Goal: Task Accomplishment & Management: Complete application form

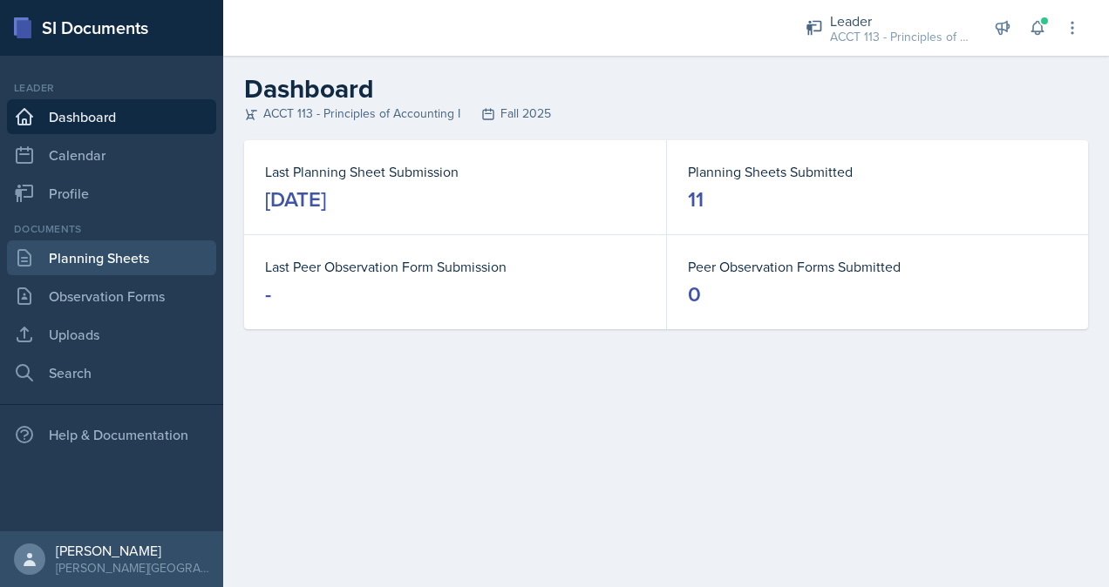
click at [82, 258] on link "Planning Sheets" at bounding box center [111, 258] width 209 height 35
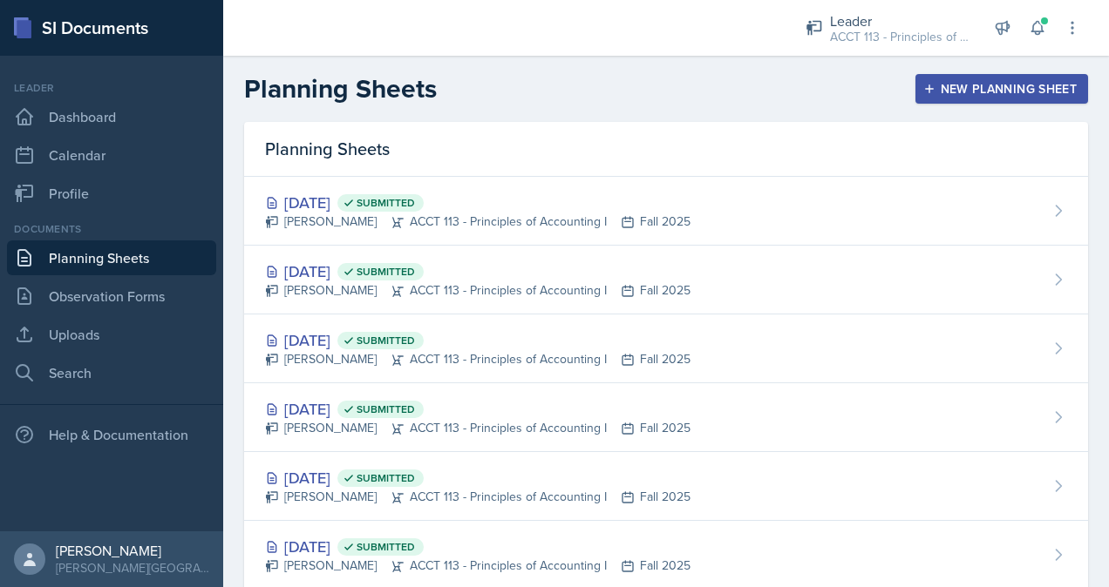
click at [941, 87] on div "New Planning Sheet" at bounding box center [1002, 89] width 150 height 14
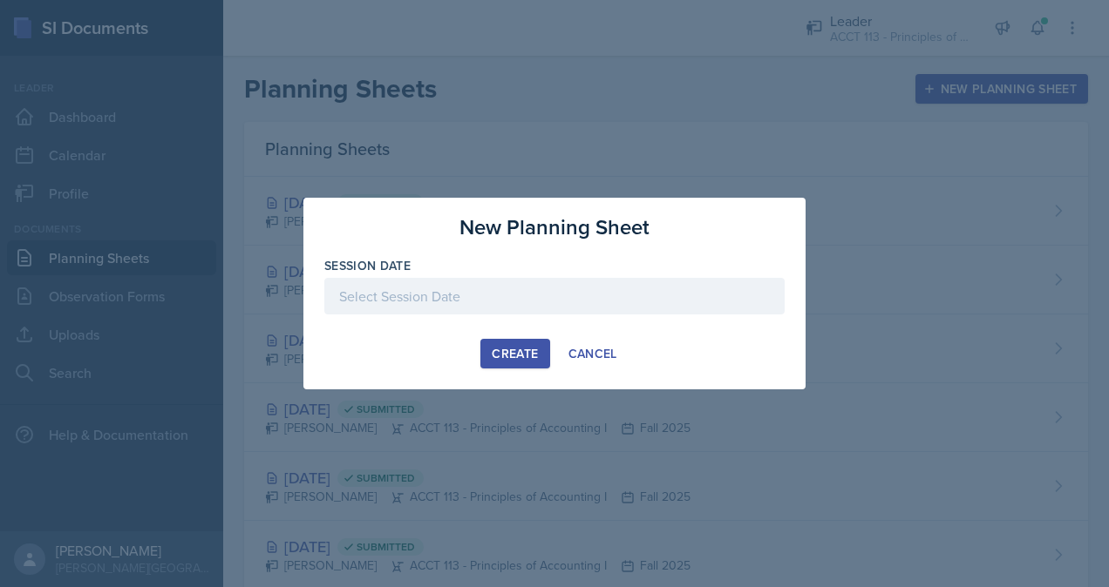
click at [598, 307] on div at bounding box center [554, 296] width 460 height 37
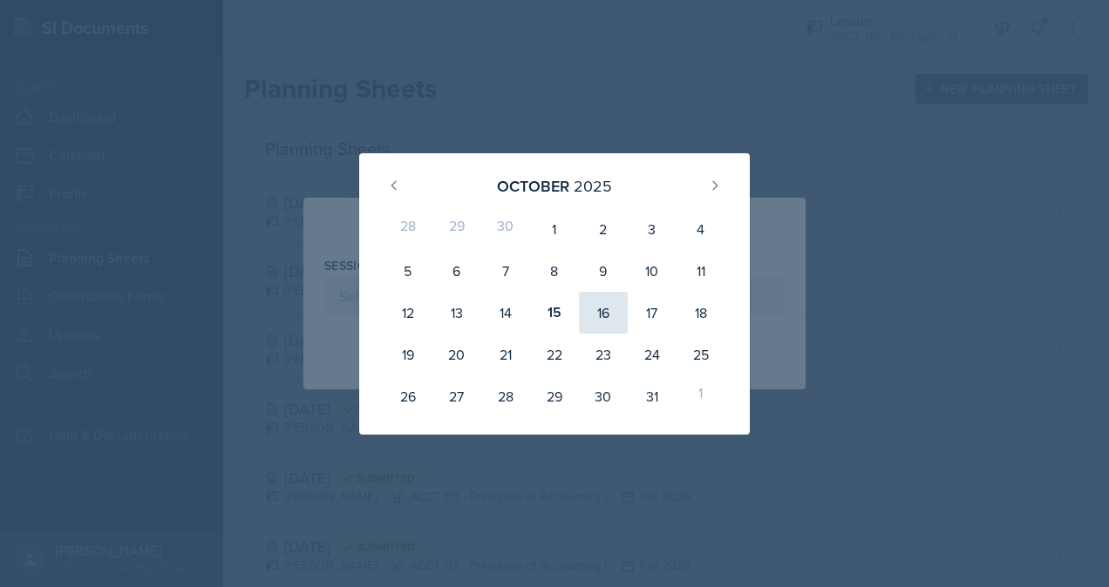
click at [611, 305] on div "16" at bounding box center [603, 313] width 49 height 42
type input "[DATE]"
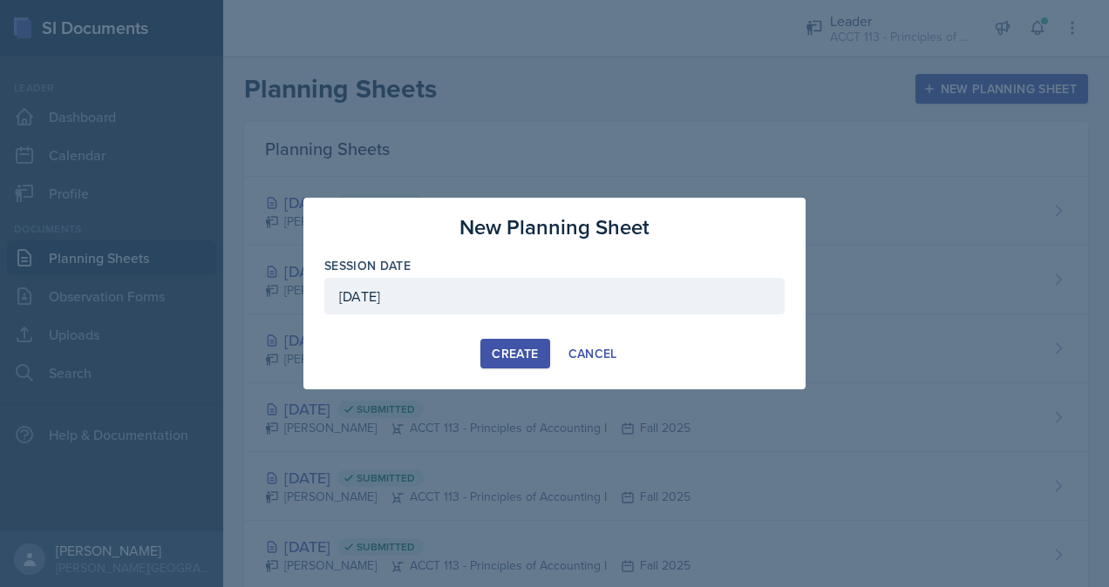
click at [516, 355] on div "Create" at bounding box center [515, 354] width 46 height 14
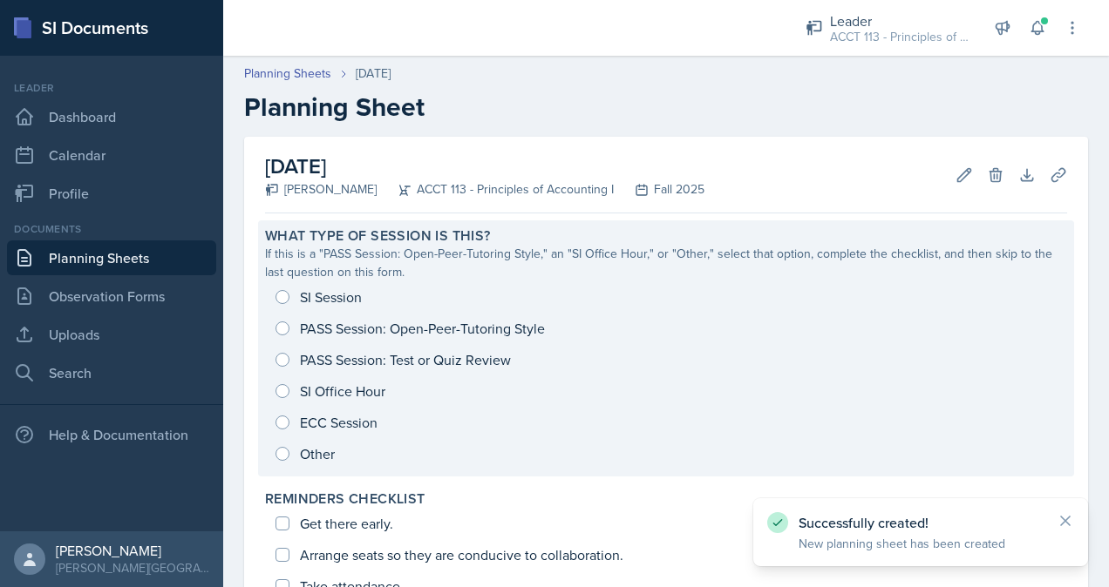
click at [349, 300] on div "SI Session PASS Session: Open-Peer-Tutoring Style PASS Session: Test or Quiz Re…" at bounding box center [666, 376] width 802 height 188
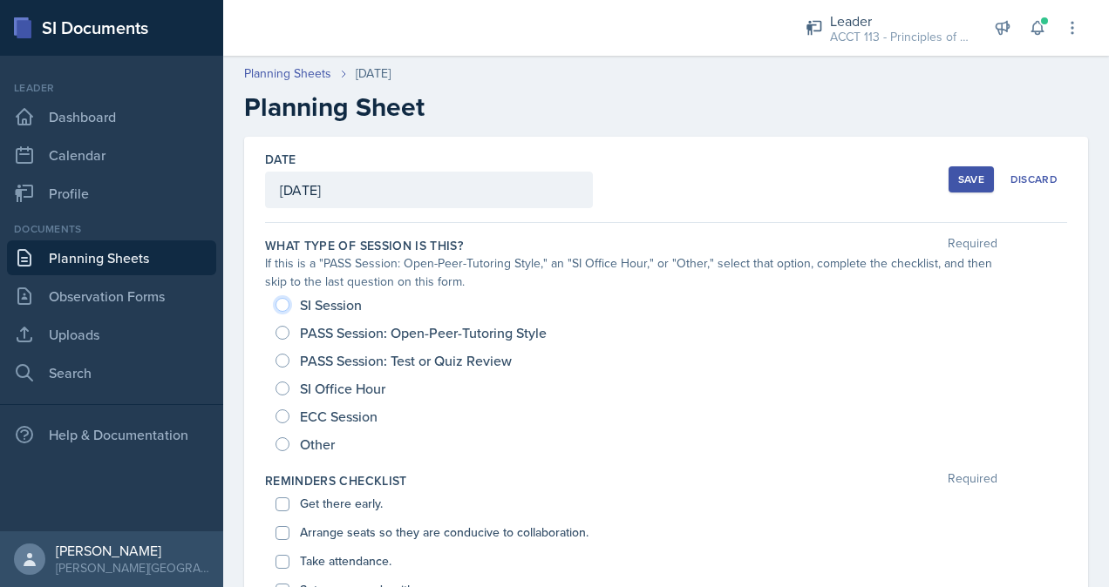
click at [281, 305] on input "SI Session" at bounding box center [282, 305] width 14 height 14
radio input "true"
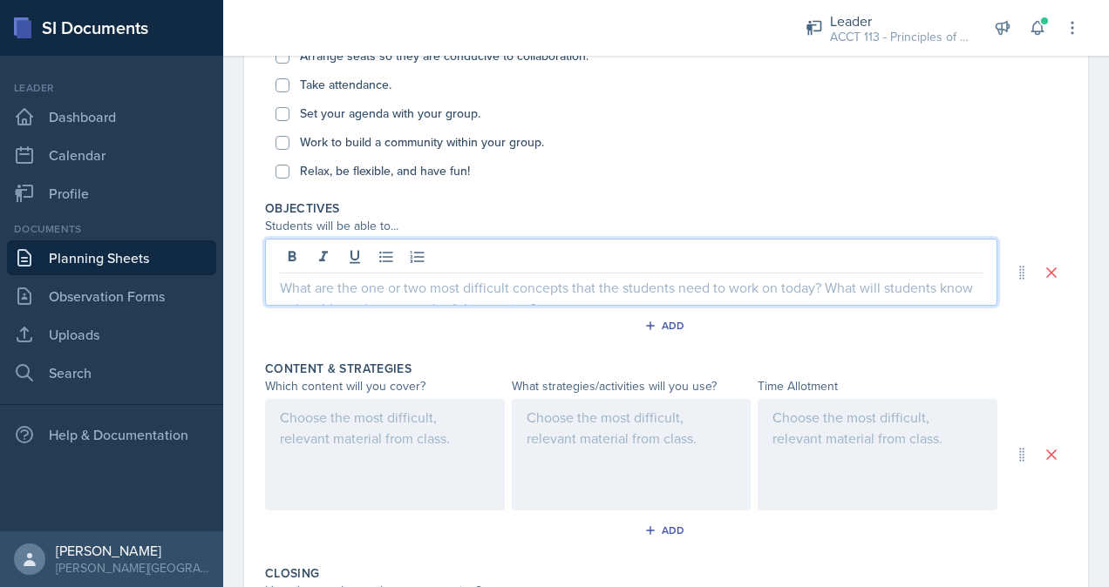
scroll to position [507, 0]
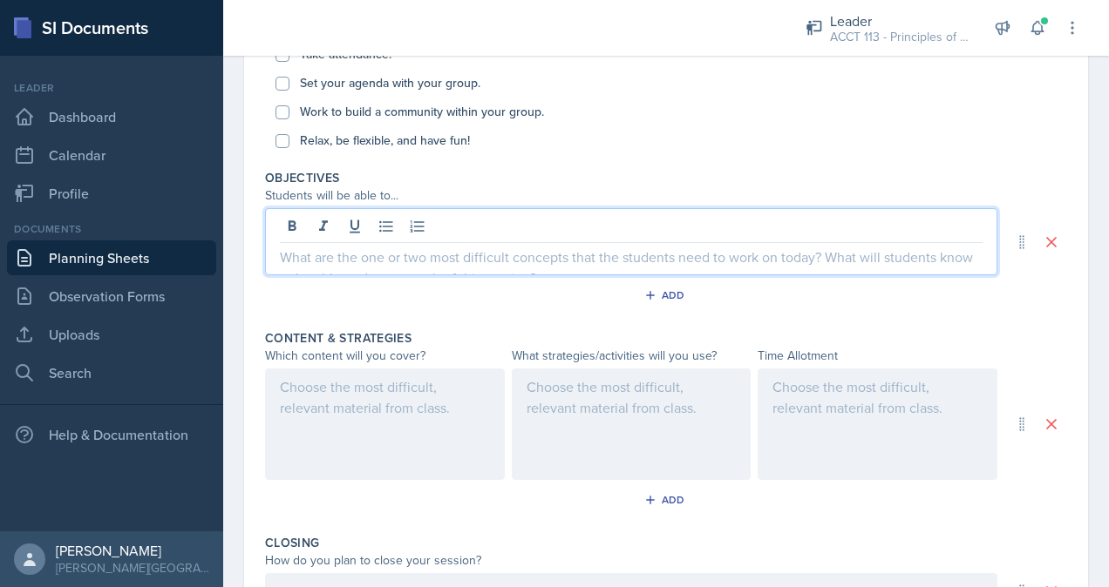
click at [422, 258] on p at bounding box center [631, 257] width 703 height 21
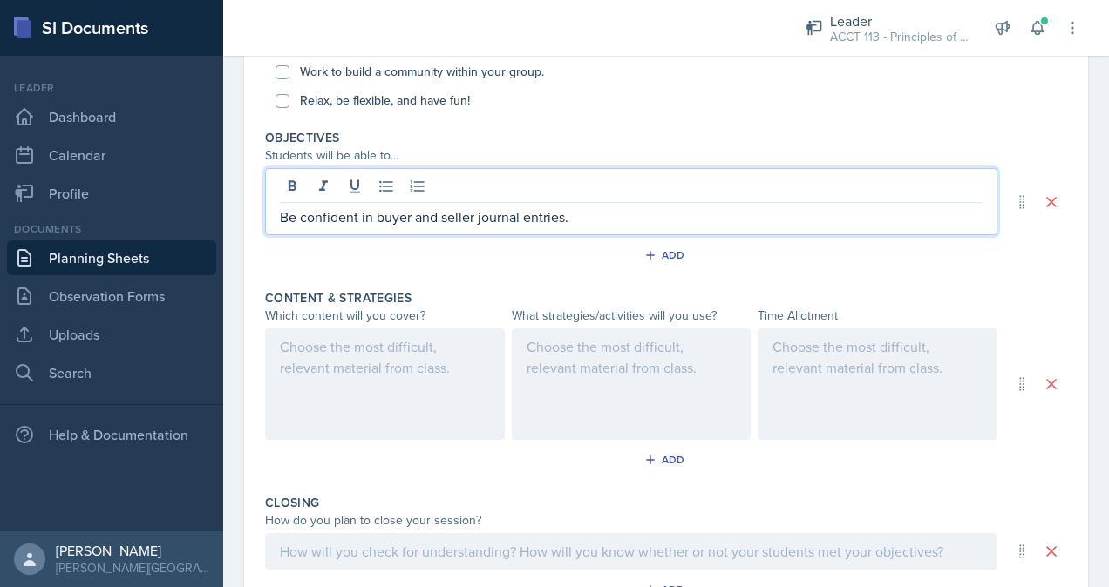
scroll to position [546, 0]
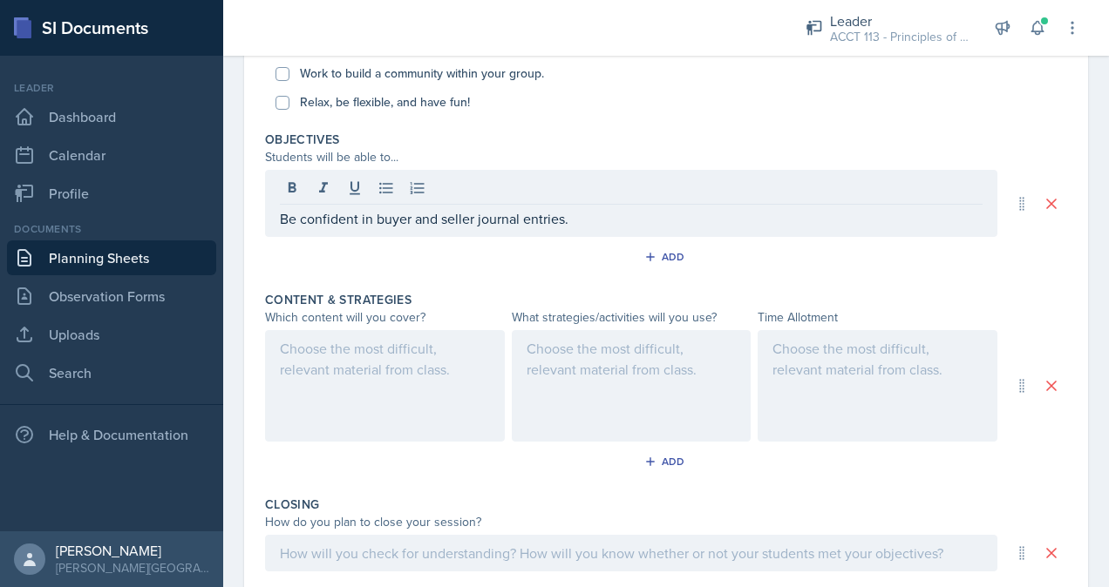
click at [377, 369] on div at bounding box center [385, 386] width 240 height 112
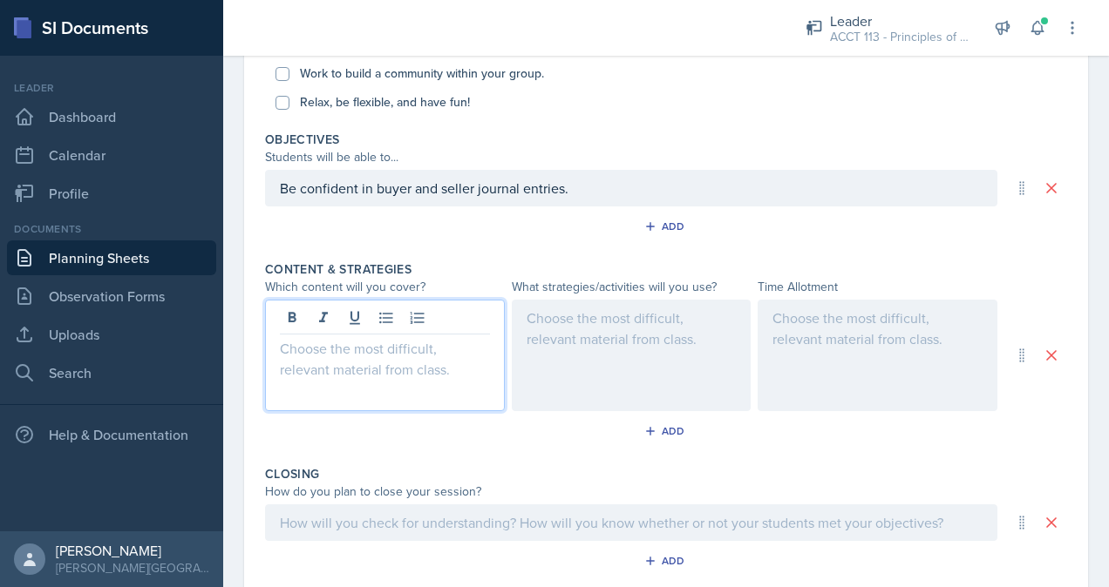
scroll to position [576, 0]
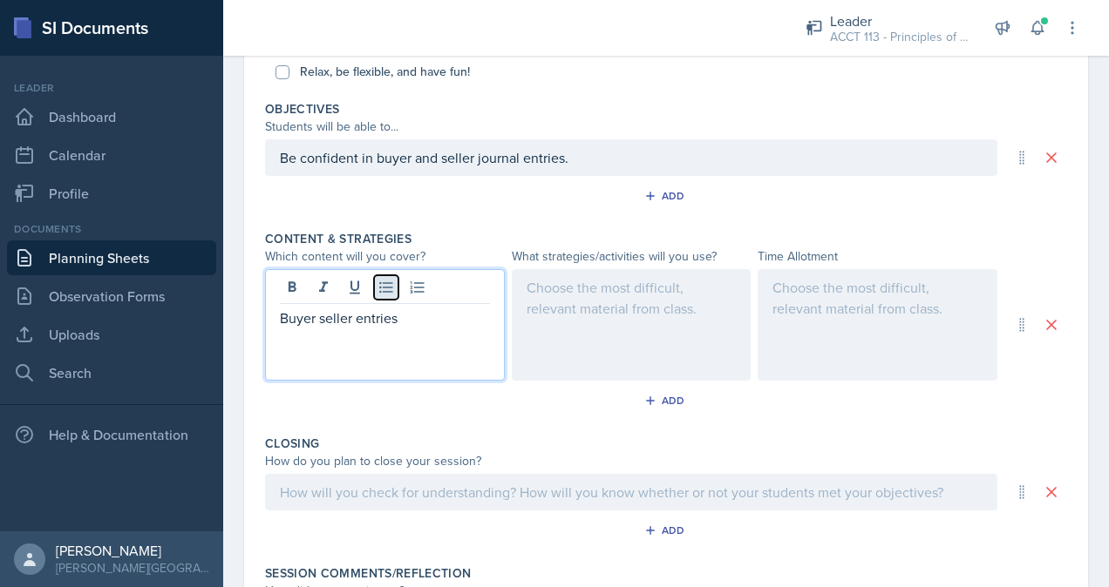
click at [384, 288] on icon at bounding box center [385, 287] width 17 height 17
click at [334, 313] on p "Buyer seller entries" at bounding box center [392, 318] width 196 height 21
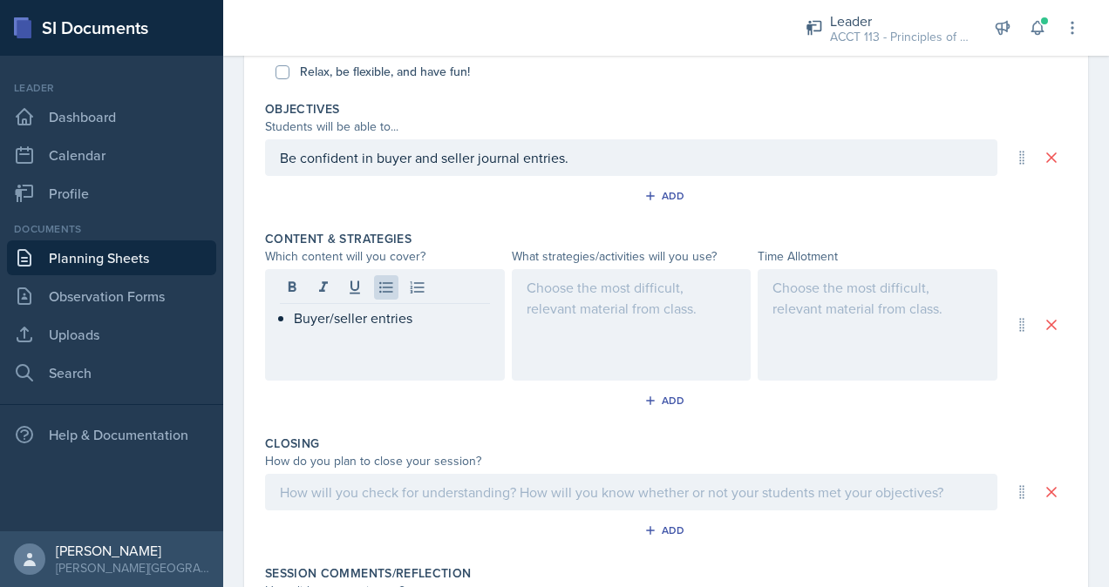
click at [541, 307] on div at bounding box center [632, 325] width 240 height 112
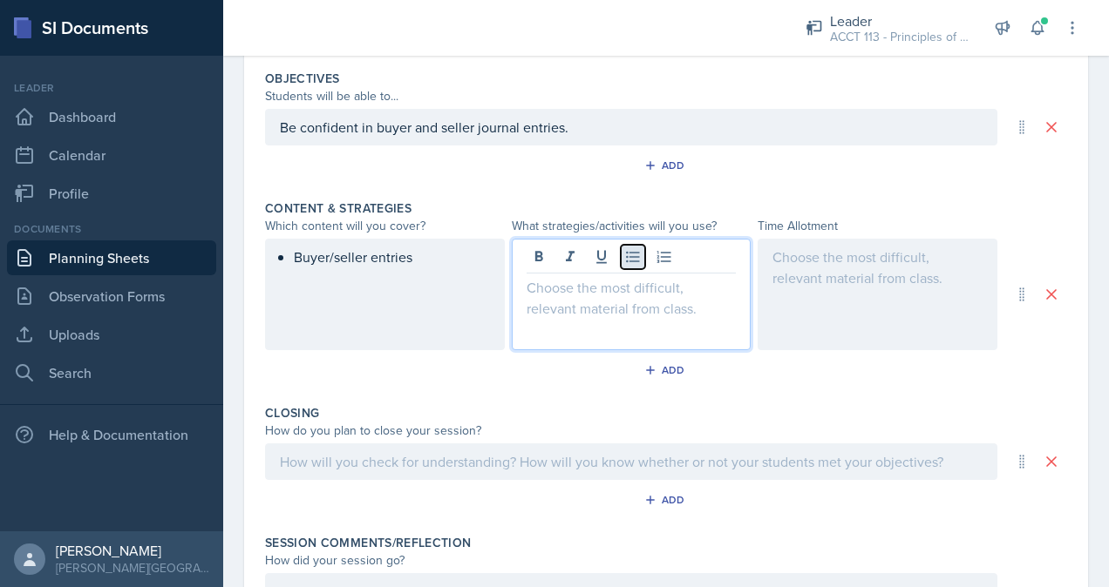
click at [626, 252] on icon at bounding box center [632, 257] width 13 height 11
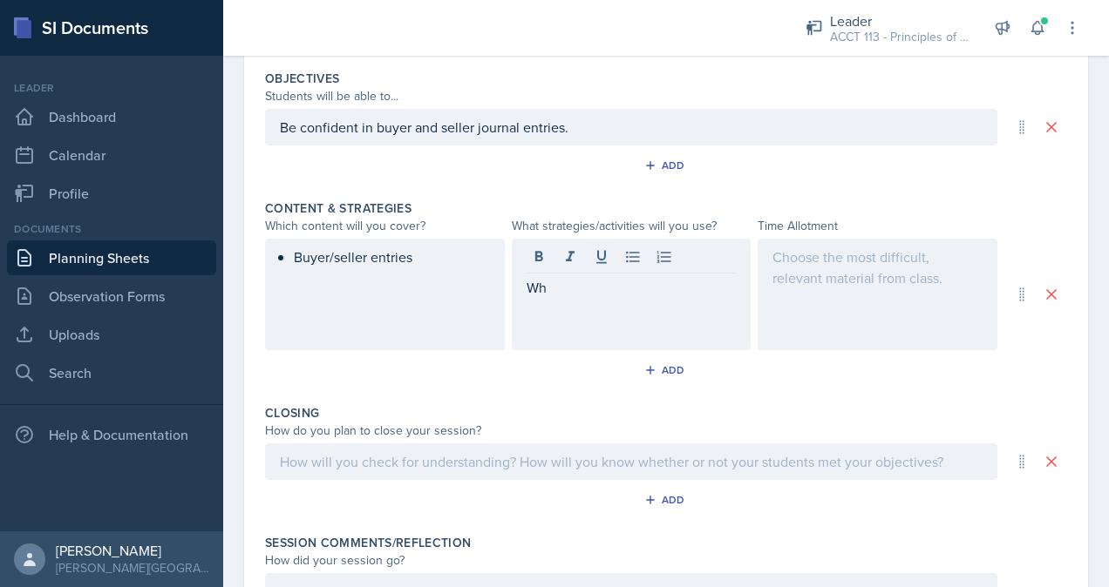
drag, startPoint x: 626, startPoint y: 251, endPoint x: 611, endPoint y: 258, distance: 16.4
click at [611, 258] on div at bounding box center [631, 259] width 210 height 29
click at [633, 255] on icon at bounding box center [632, 257] width 13 height 11
